Goal: Task Accomplishment & Management: Manage account settings

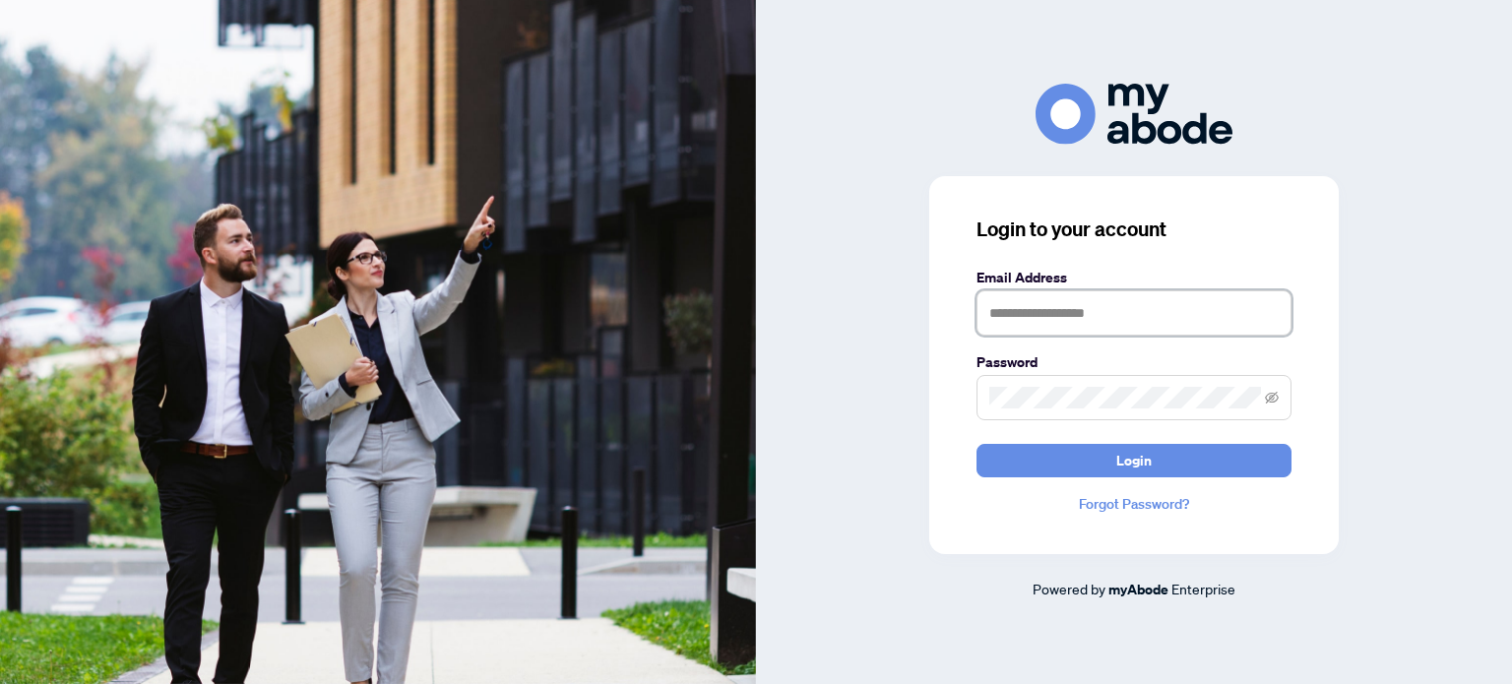
click at [1031, 325] on input "text" at bounding box center [1133, 312] width 315 height 45
type input "**********"
click at [1053, 408] on span at bounding box center [1133, 397] width 315 height 45
click at [976, 444] on button "Login" at bounding box center [1133, 460] width 315 height 33
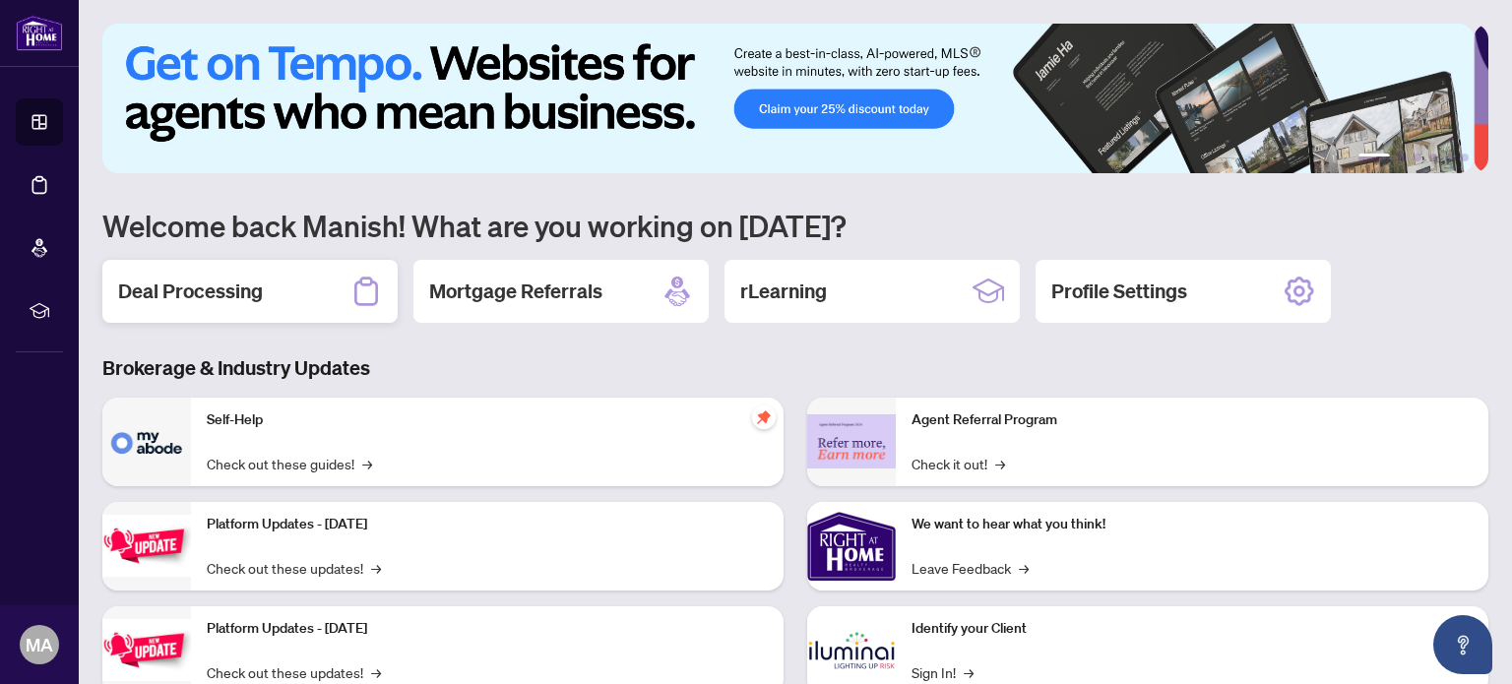
click at [219, 284] on h2 "Deal Processing" at bounding box center [190, 292] width 145 height 28
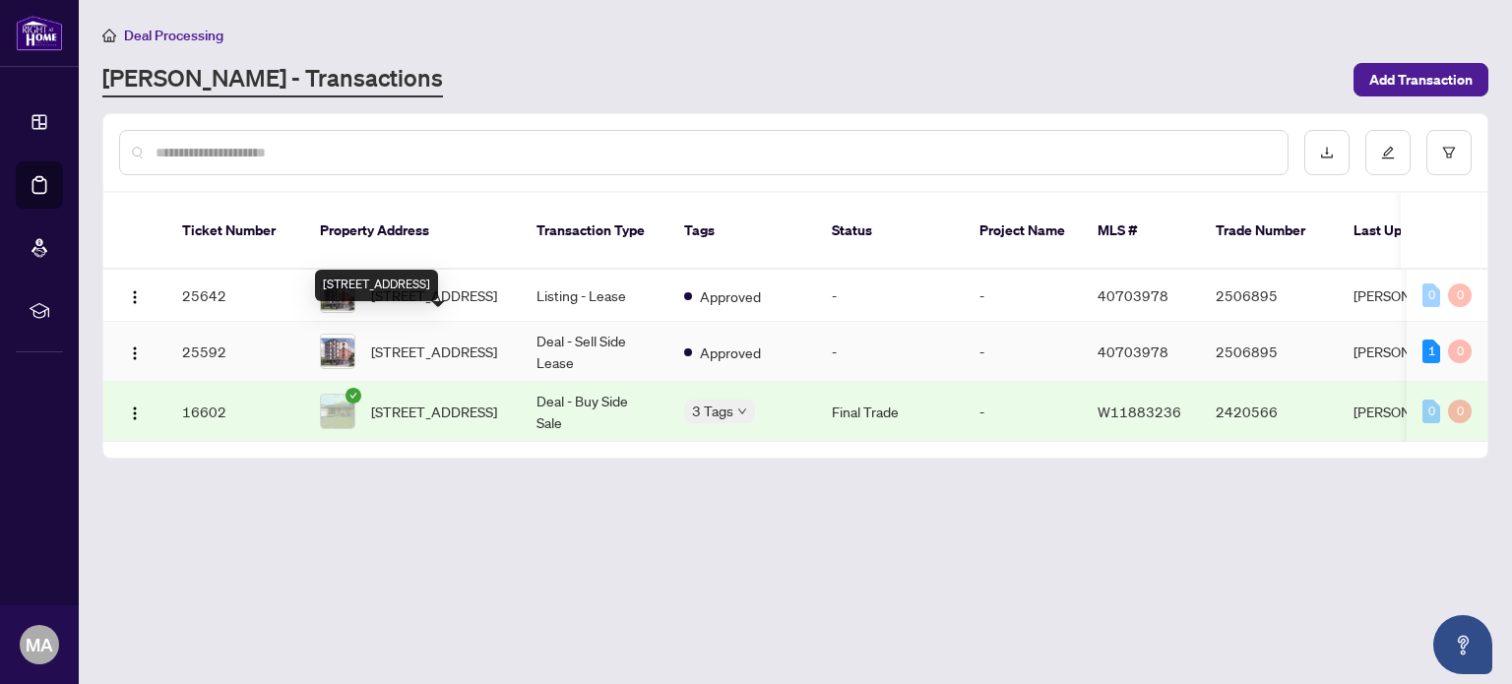
click at [428, 341] on span "[STREET_ADDRESS]" at bounding box center [434, 352] width 126 height 22
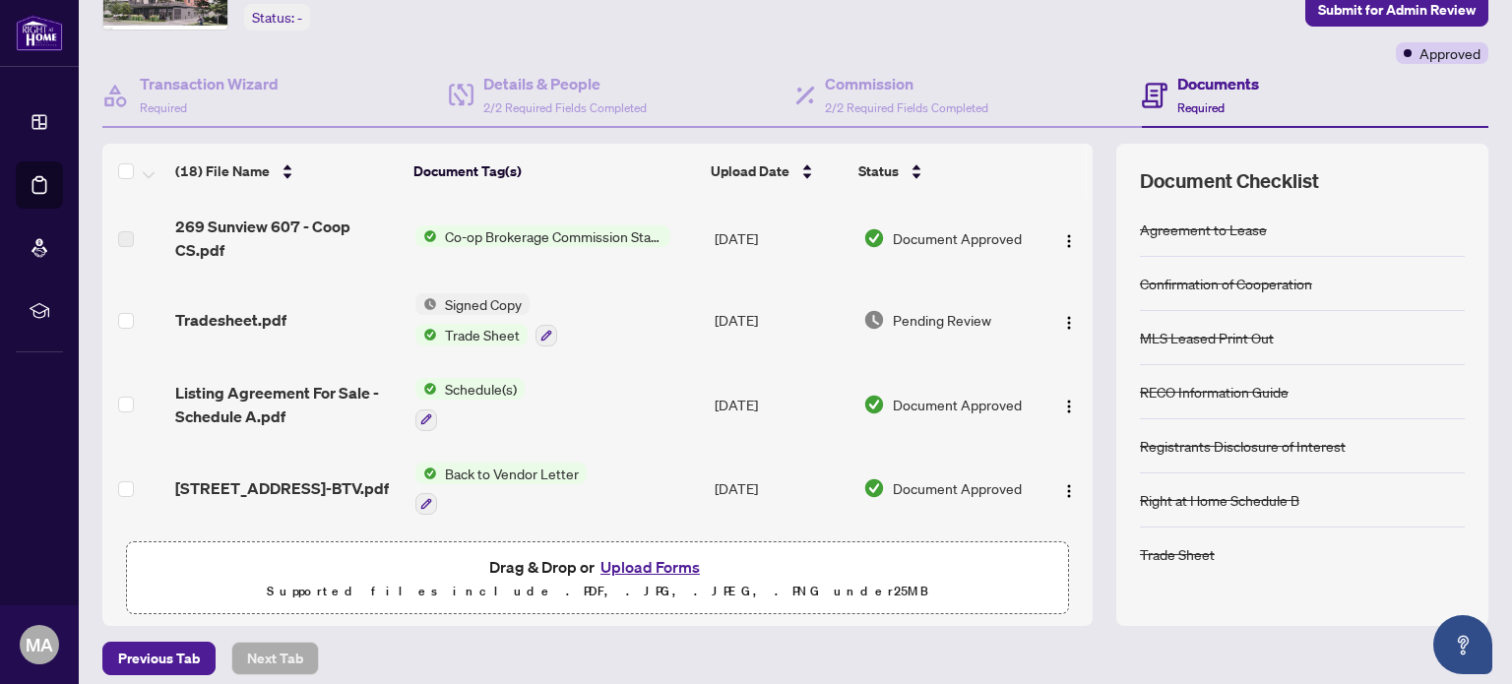
scroll to position [138, 0]
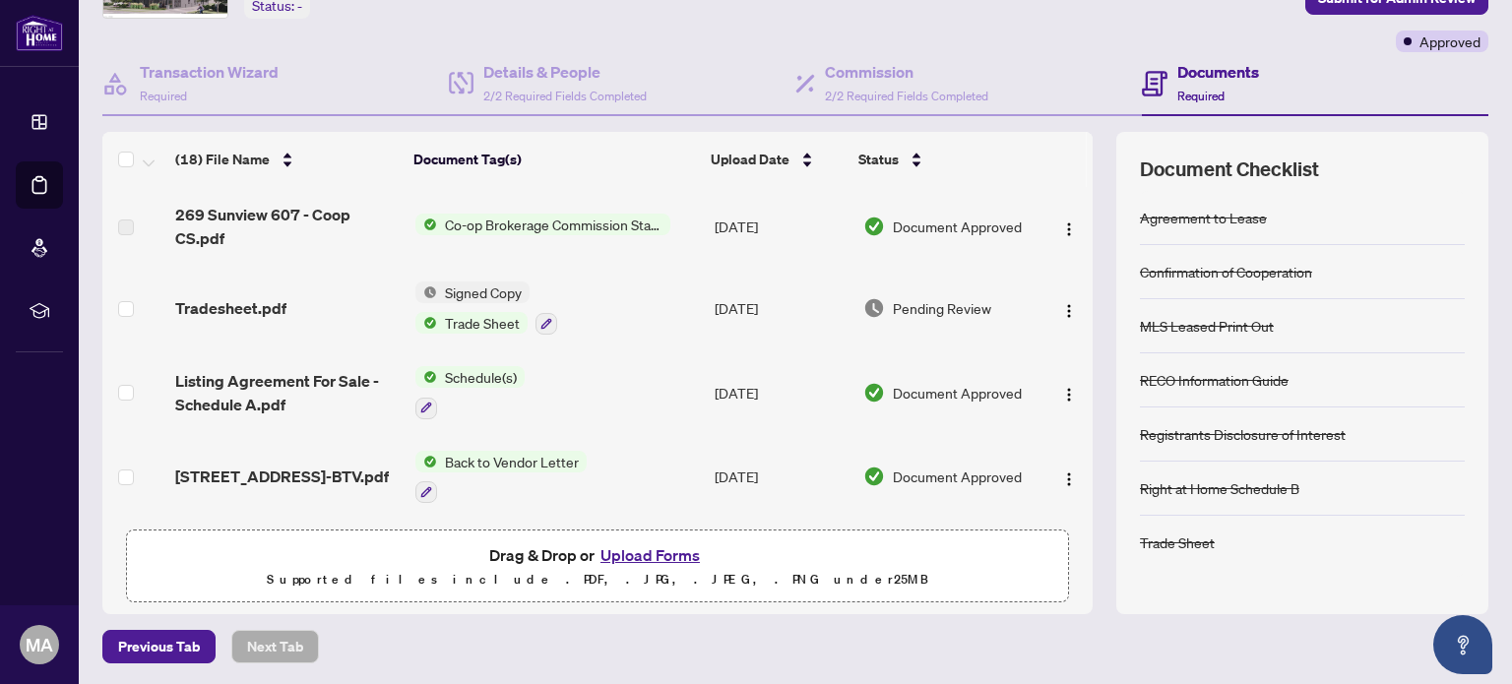
drag, startPoint x: 1071, startPoint y: 239, endPoint x: 1069, endPoint y: 263, distance: 23.7
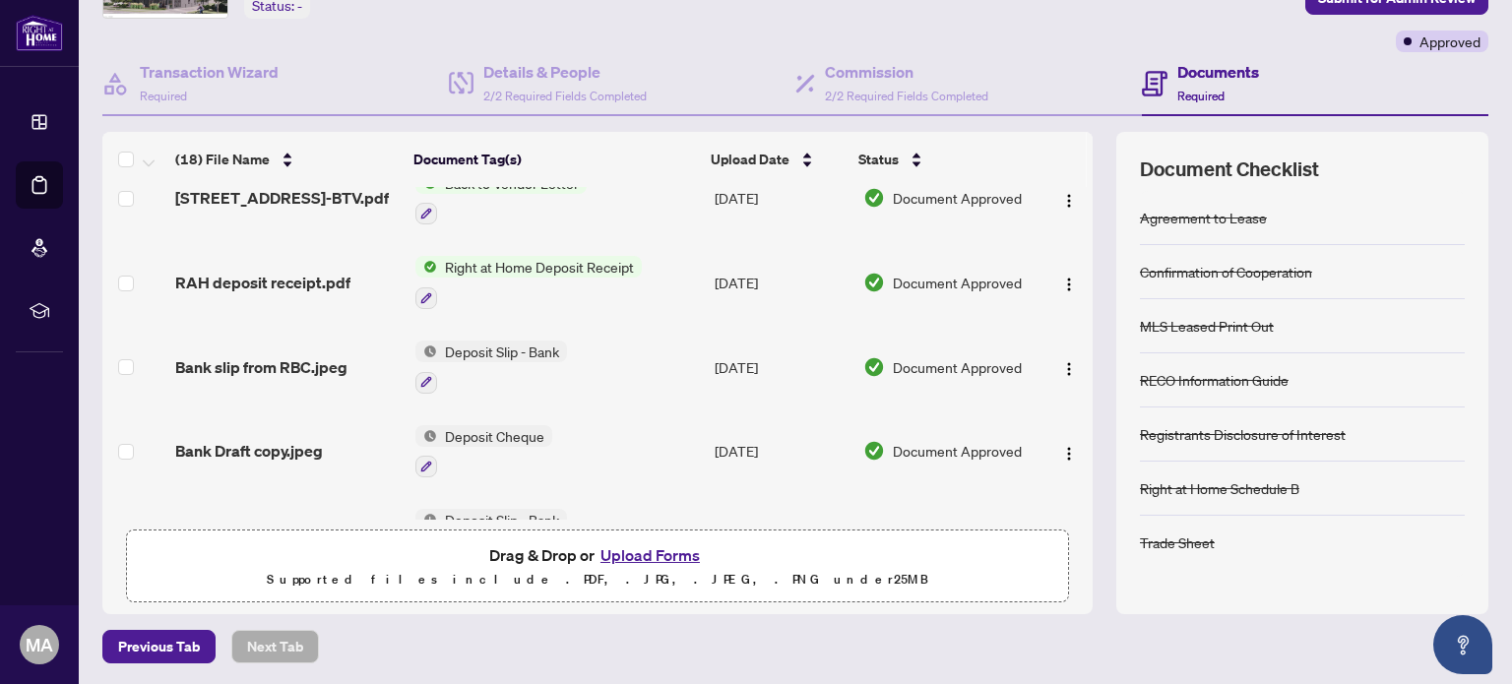
scroll to position [286, 0]
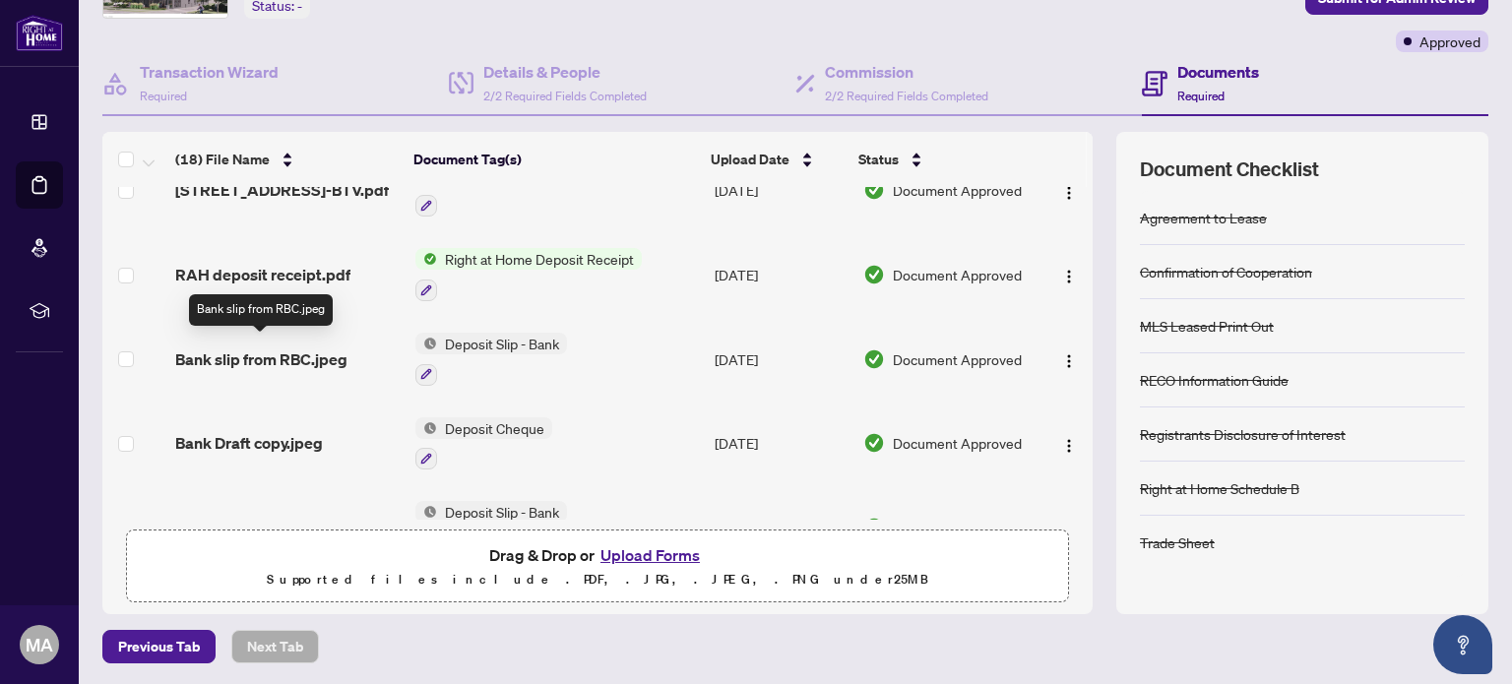
click at [283, 348] on span "Bank slip from RBC.jpeg" at bounding box center [261, 359] width 172 height 24
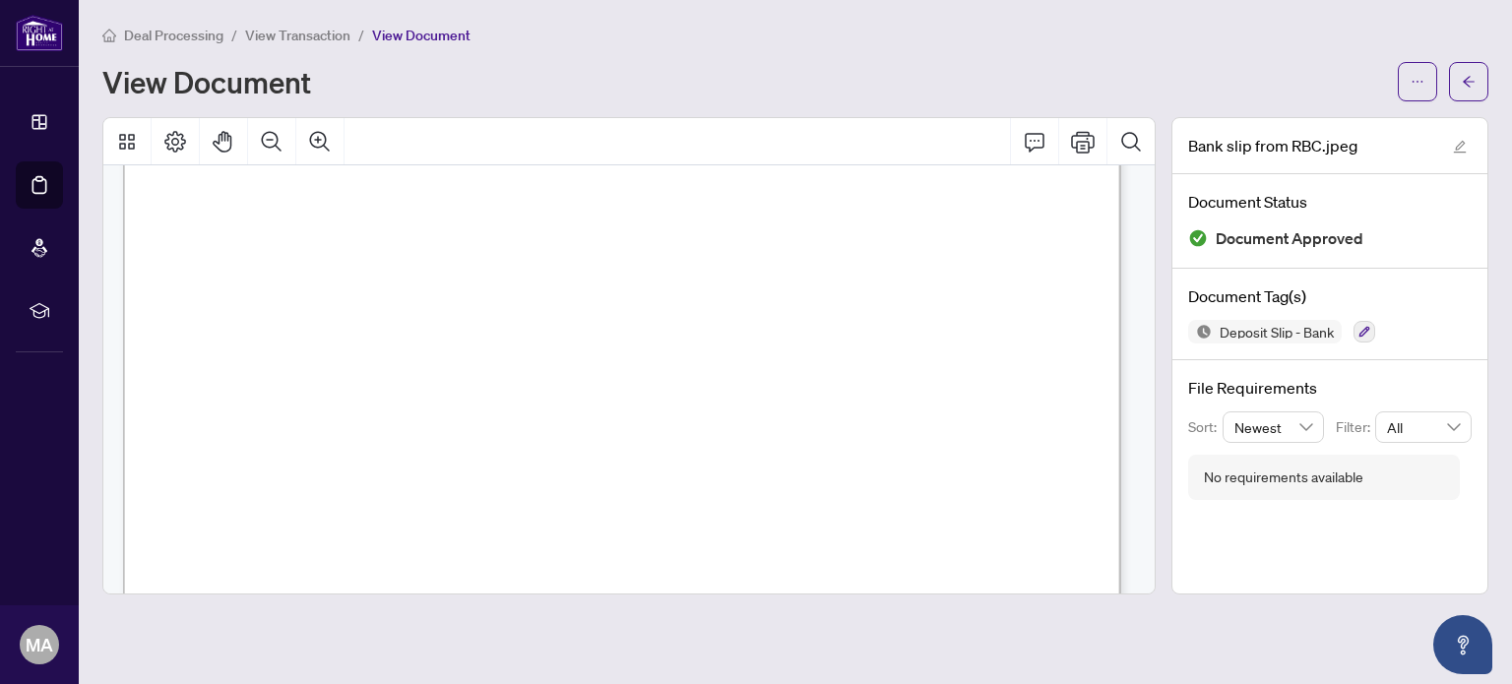
scroll to position [202, 0]
click at [1464, 75] on icon "arrow-left" at bounding box center [1469, 82] width 14 height 14
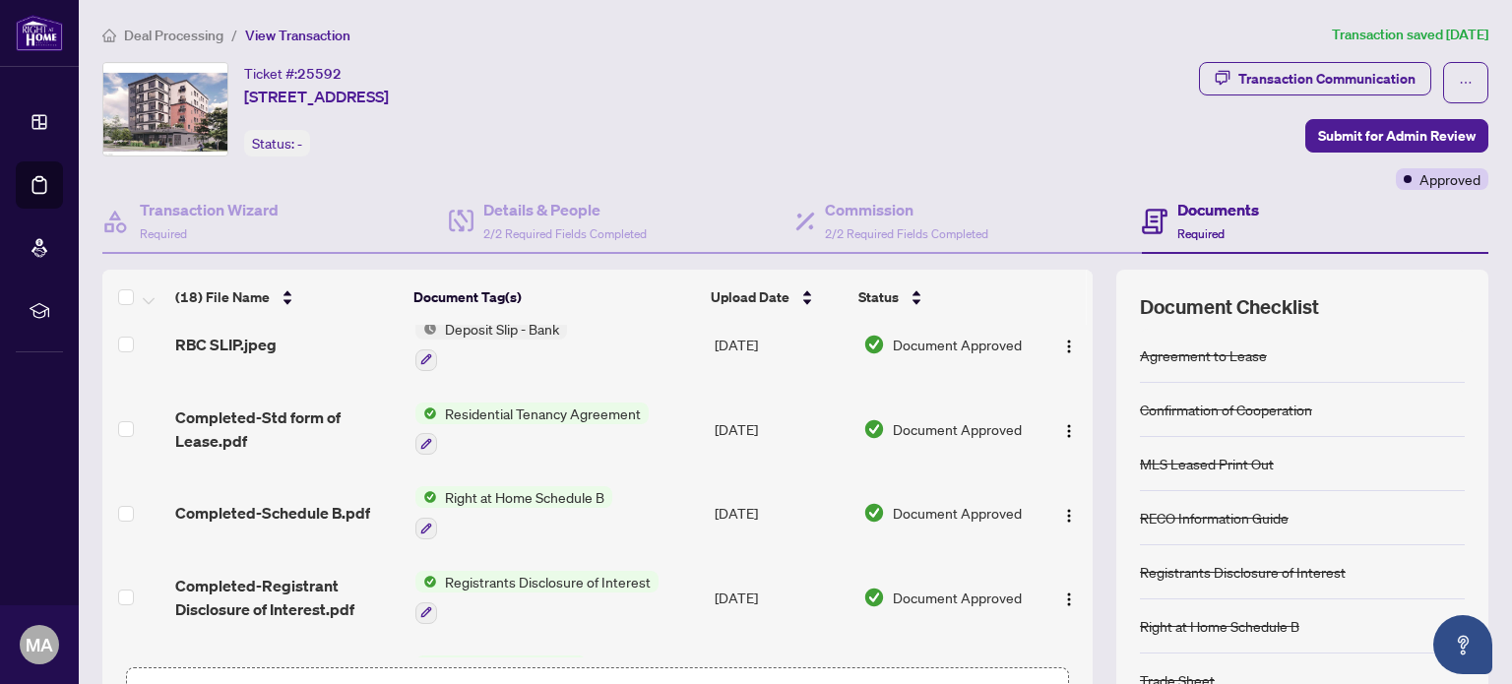
scroll to position [615, 0]
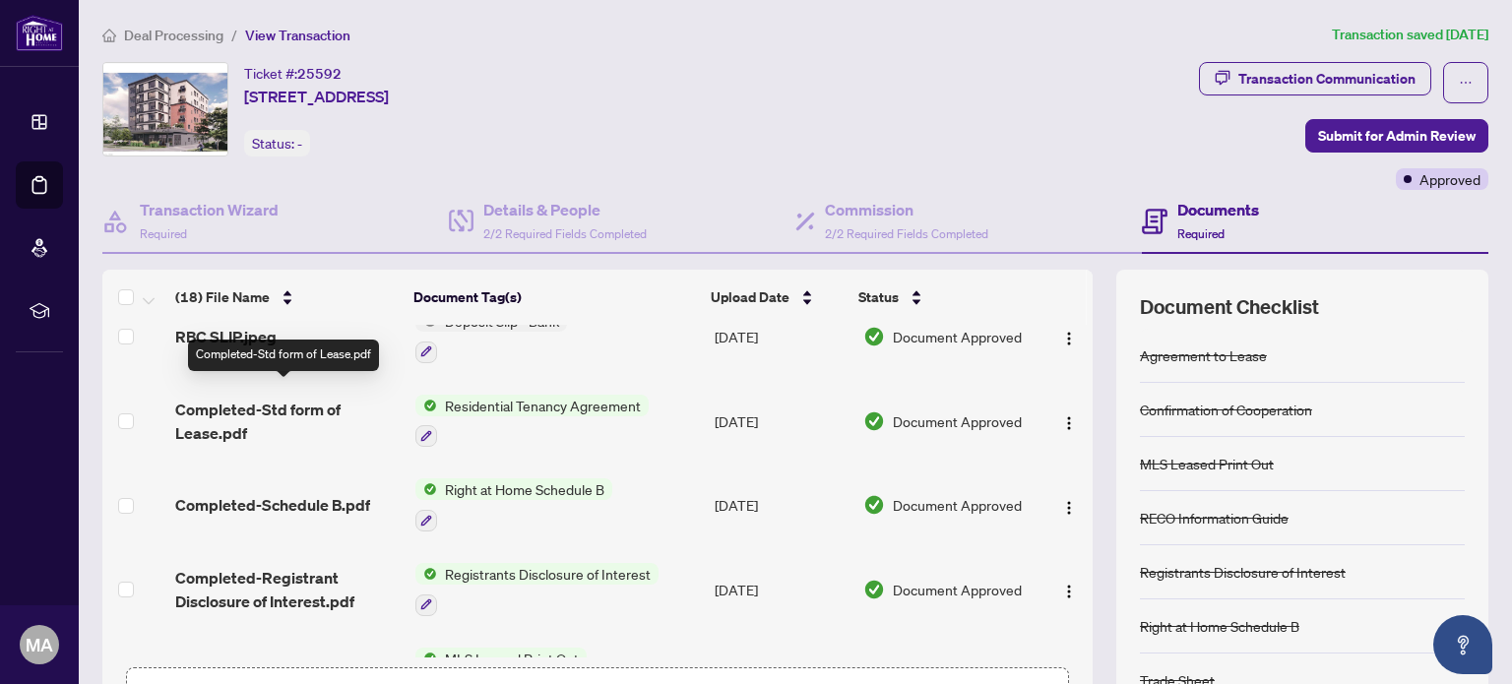
click at [253, 398] on span "Completed-Std form of Lease.pdf" at bounding box center [286, 421] width 223 height 47
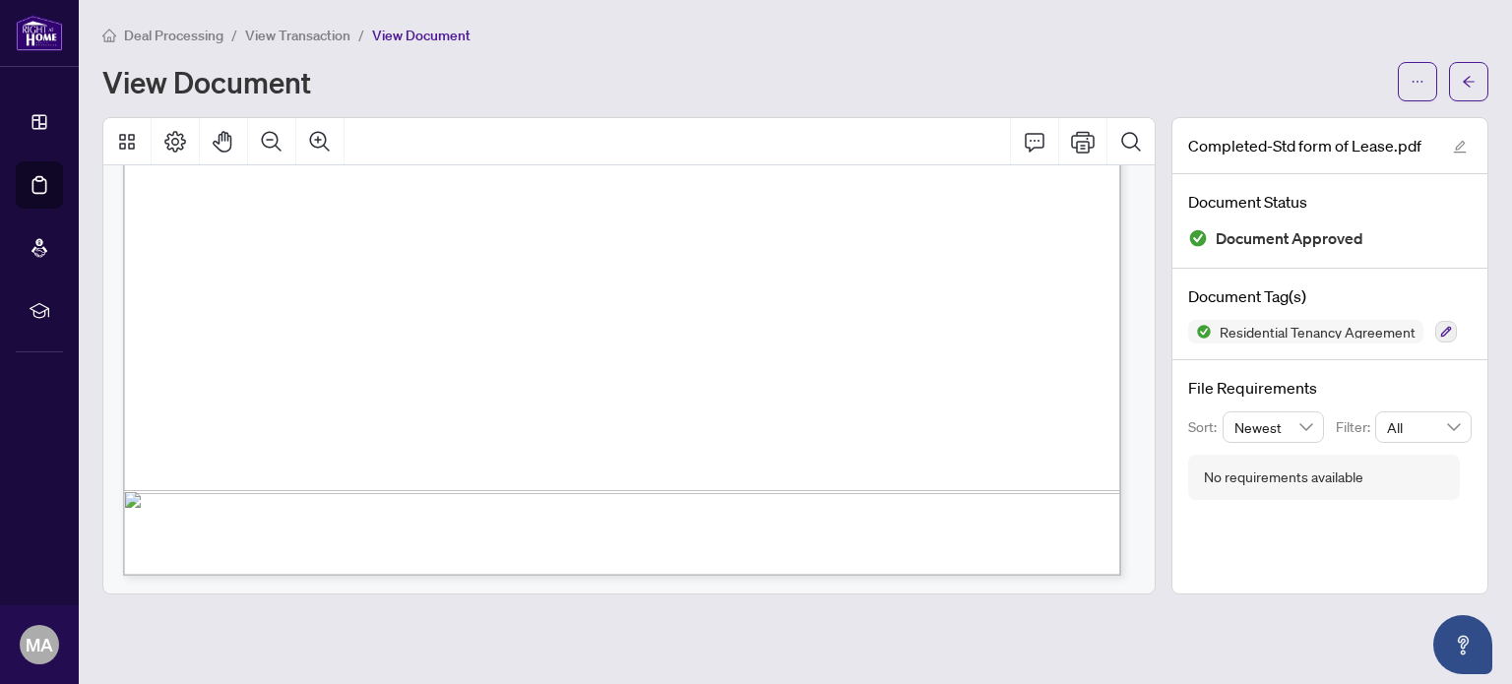
scroll to position [5247, 0]
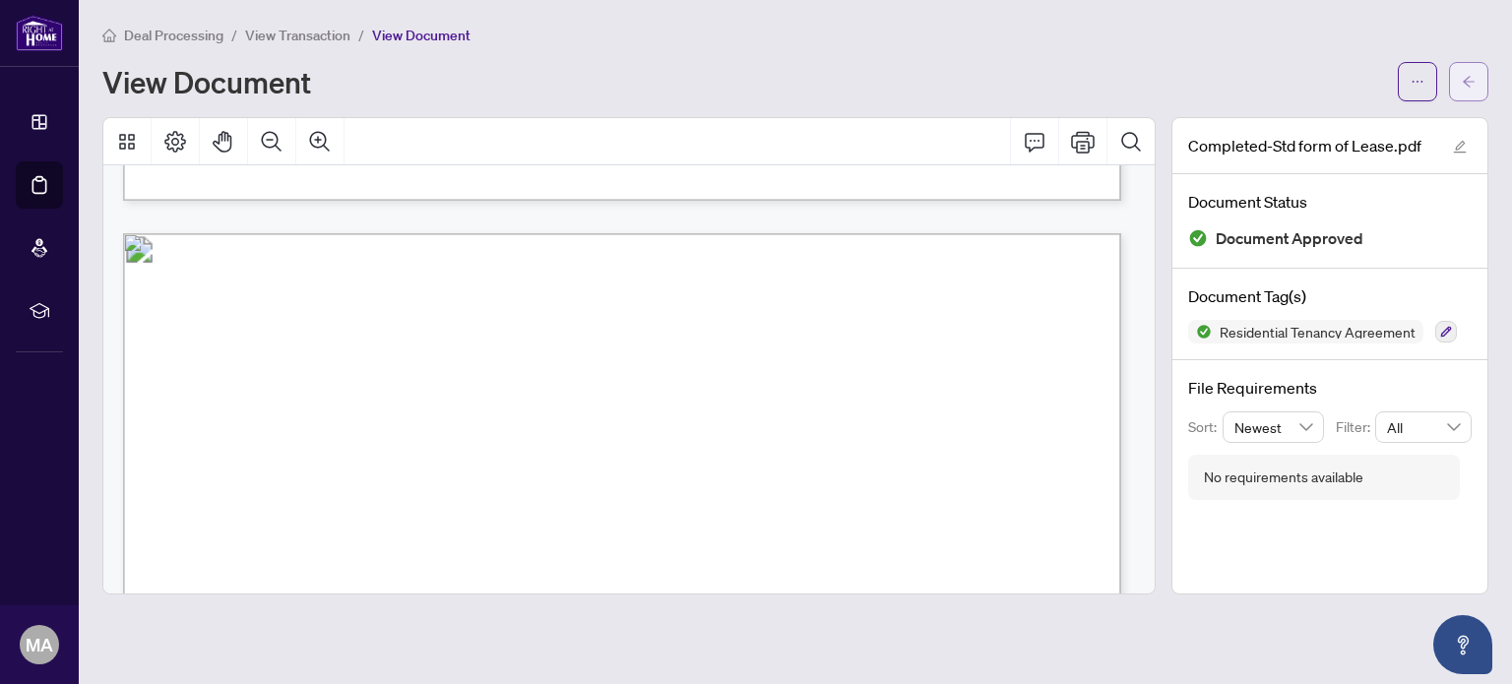
click at [1466, 79] on icon "arrow-left" at bounding box center [1469, 81] width 12 height 11
